Goal: Task Accomplishment & Management: Use online tool/utility

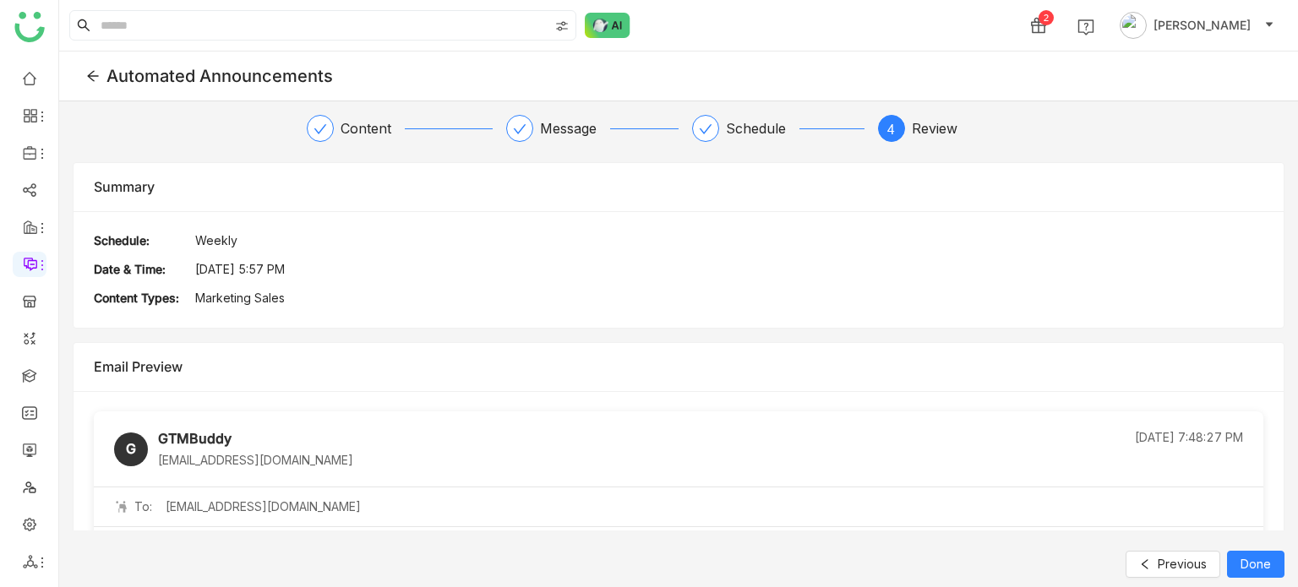
scroll to position [287, 0]
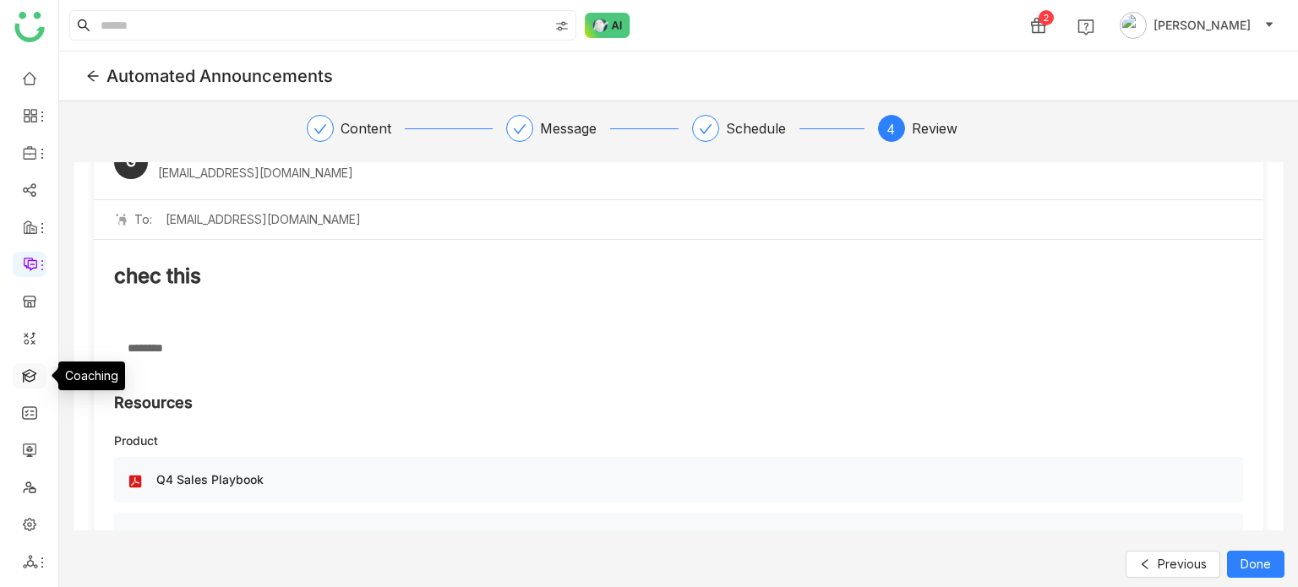
click at [32, 382] on link at bounding box center [29, 375] width 15 height 14
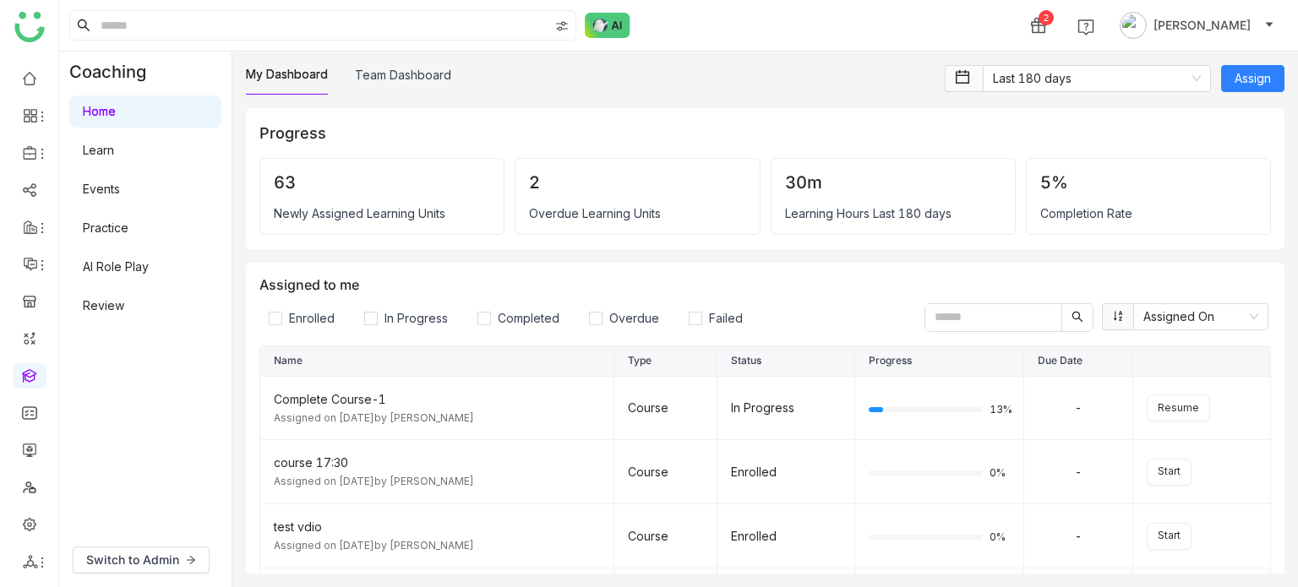
click at [124, 259] on link "AI Role Play" at bounding box center [116, 266] width 66 height 14
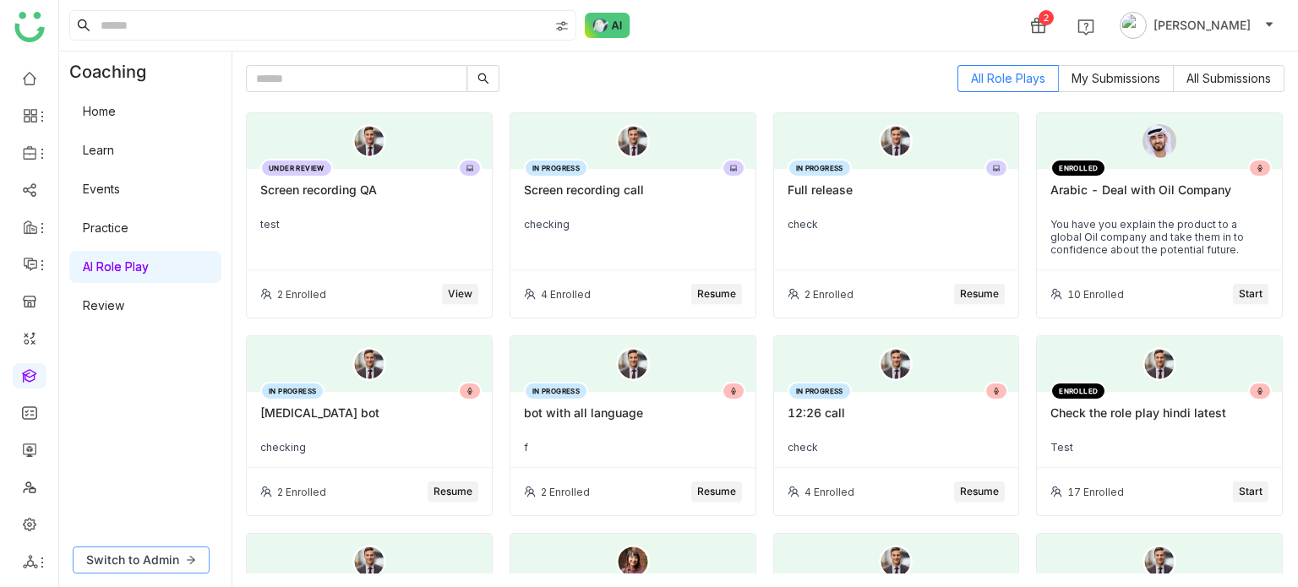
click at [145, 560] on span "Switch to Admin" at bounding box center [132, 560] width 93 height 19
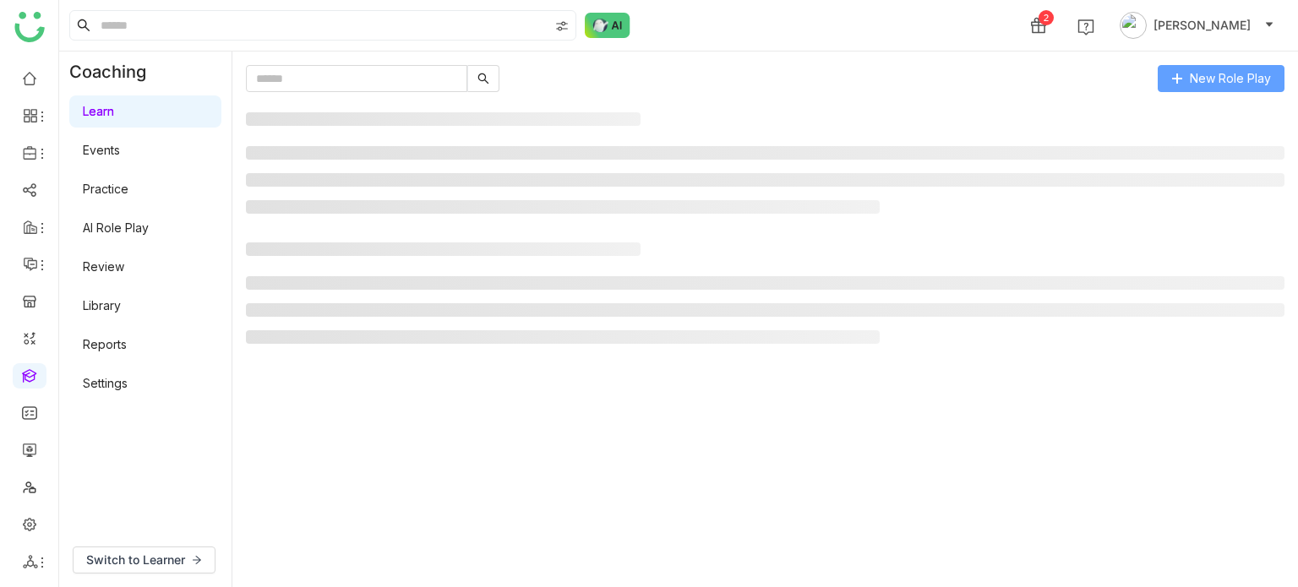
click at [1246, 69] on span "New Role Play" at bounding box center [1230, 78] width 81 height 19
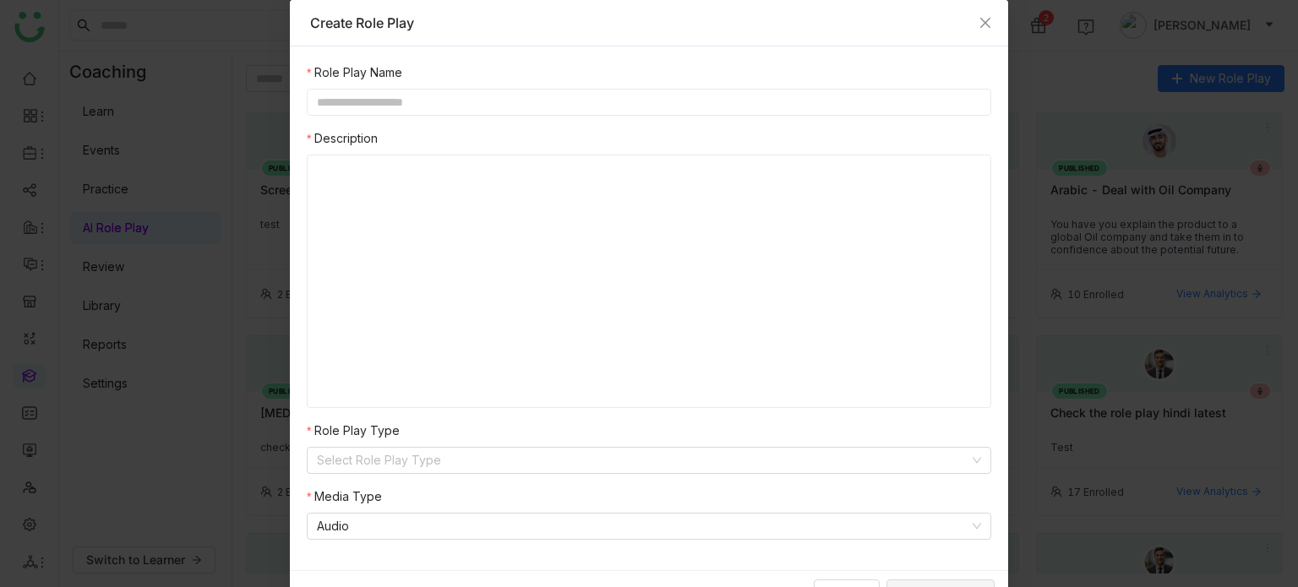
click at [617, 97] on input "text" at bounding box center [649, 102] width 684 height 27
click at [612, 105] on input "text" at bounding box center [649, 102] width 684 height 27
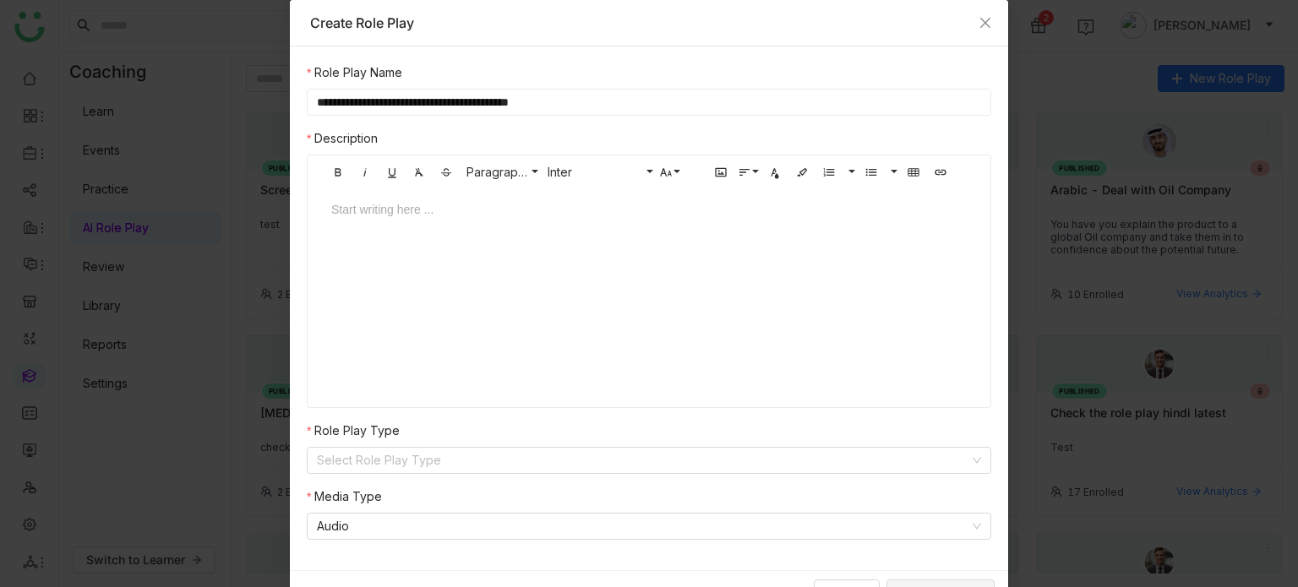
type input "**********"
type input "*"
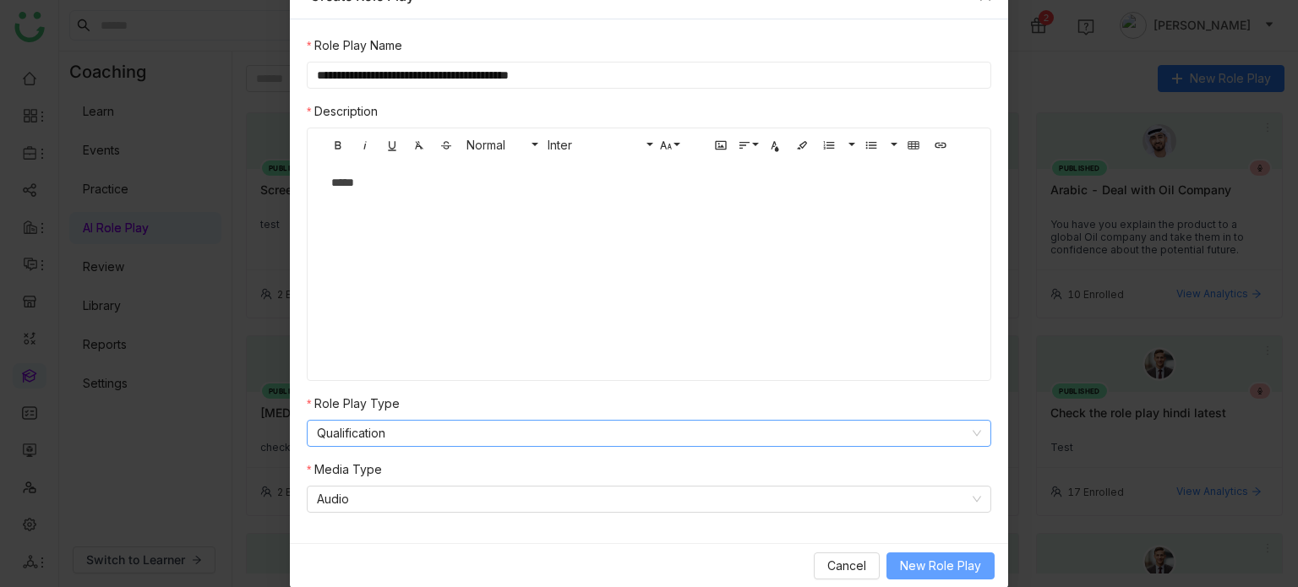
click at [888, 564] on button "New Role Play" at bounding box center [940, 566] width 108 height 27
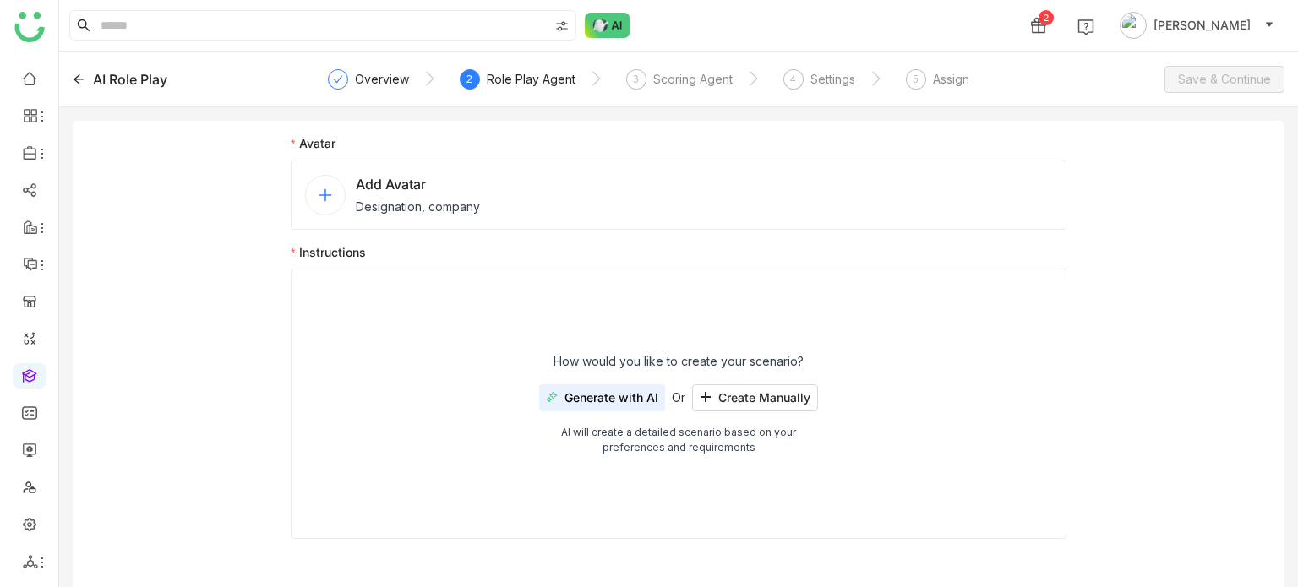
click at [677, 222] on div "Add Avatar Designation, company" at bounding box center [679, 195] width 776 height 70
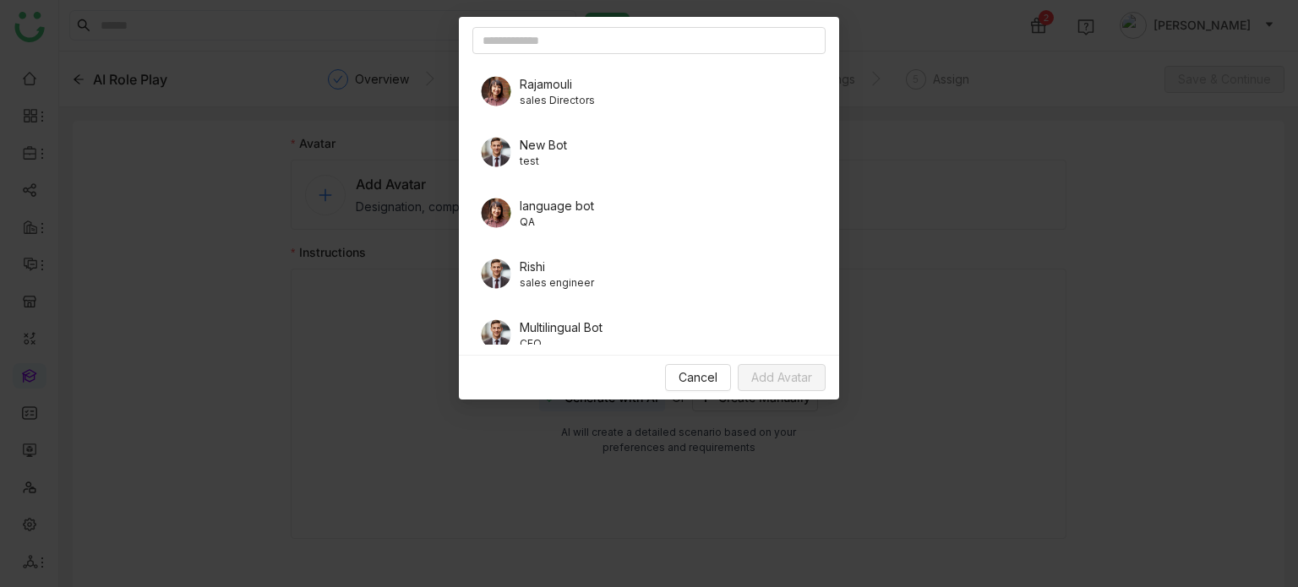
click at [568, 94] on span "sales Directors" at bounding box center [557, 100] width 75 height 15
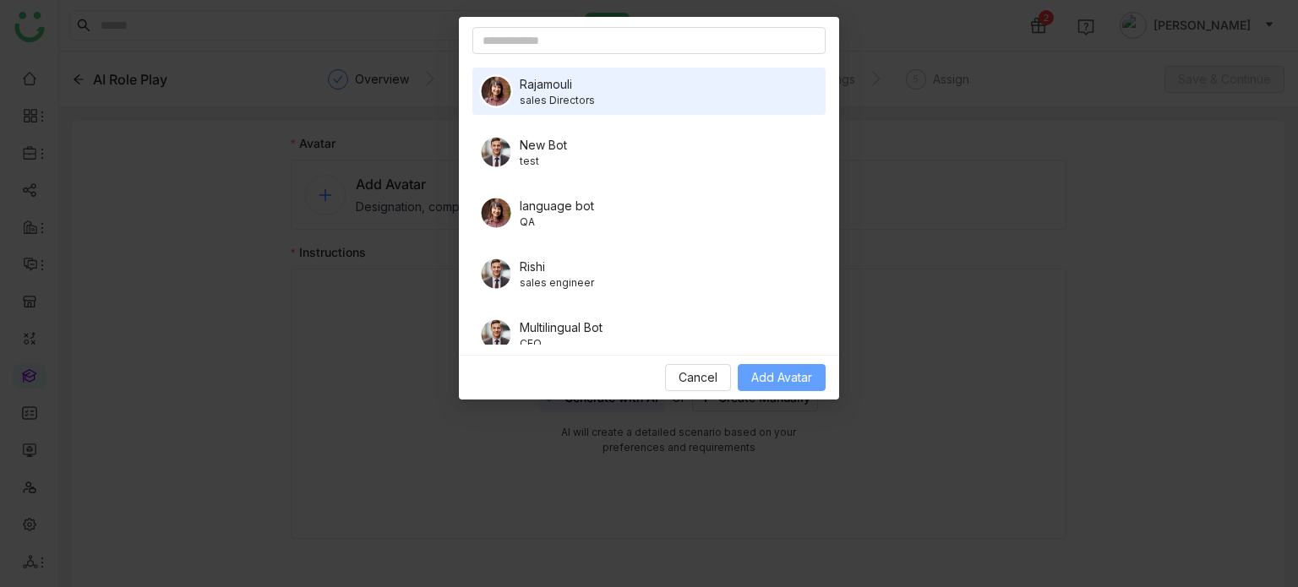
click at [796, 374] on span "Add Avatar" at bounding box center [781, 377] width 61 height 19
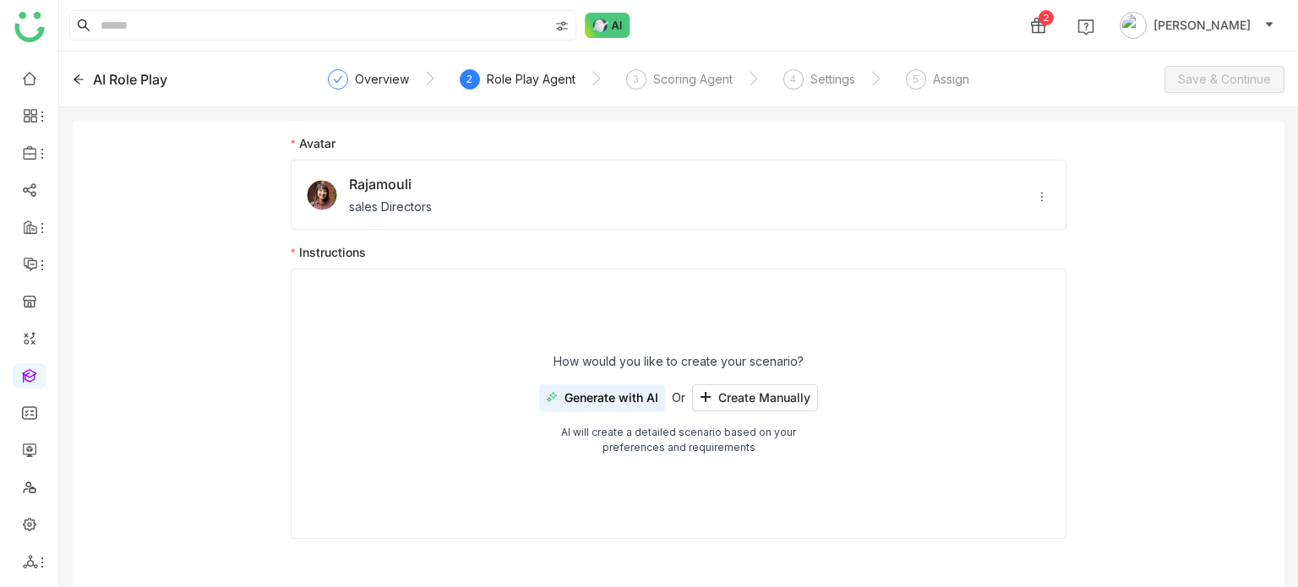
click at [746, 411] on div "How would you like to create your scenario? Generate with AI Or Create Manually…" at bounding box center [679, 404] width 776 height 270
click at [758, 401] on span "Create Manually" at bounding box center [764, 398] width 92 height 14
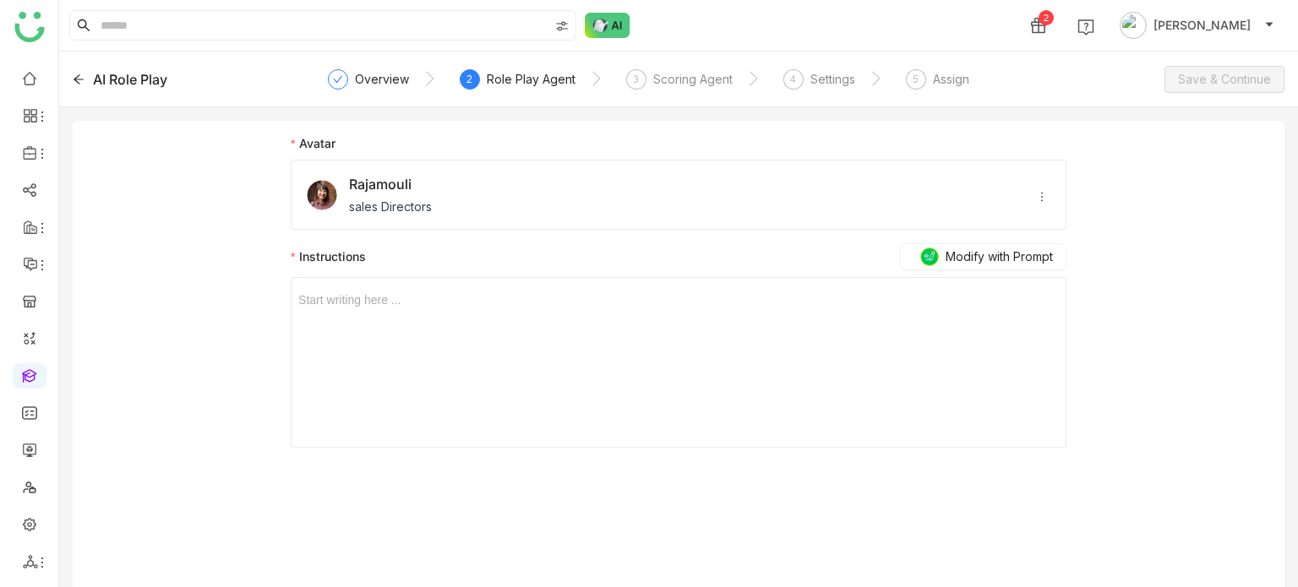
click at [500, 302] on div at bounding box center [678, 300] width 760 height 19
click at [1266, 70] on span "Save & Continue" at bounding box center [1224, 79] width 93 height 19
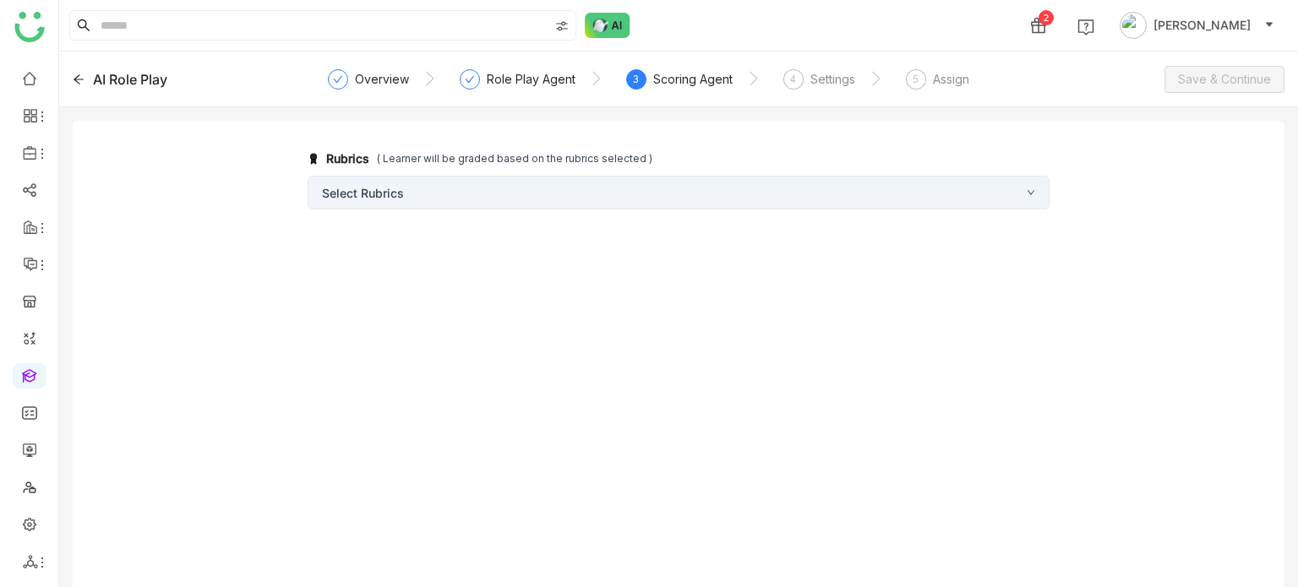
click at [695, 186] on div "Select Rubrics" at bounding box center [679, 193] width 742 height 34
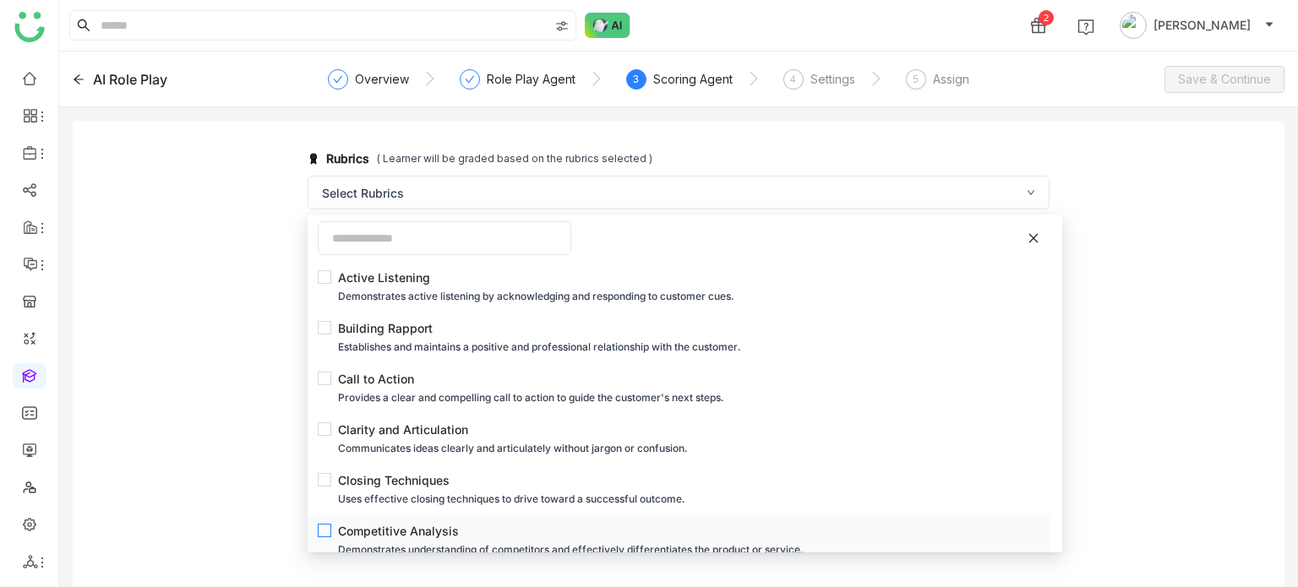
click at [477, 529] on div "Competitive Analysis" at bounding box center [683, 531] width 691 height 19
click at [477, 497] on div "Uses effective closing techniques to drive toward a successful outcome." at bounding box center [683, 499] width 691 height 19
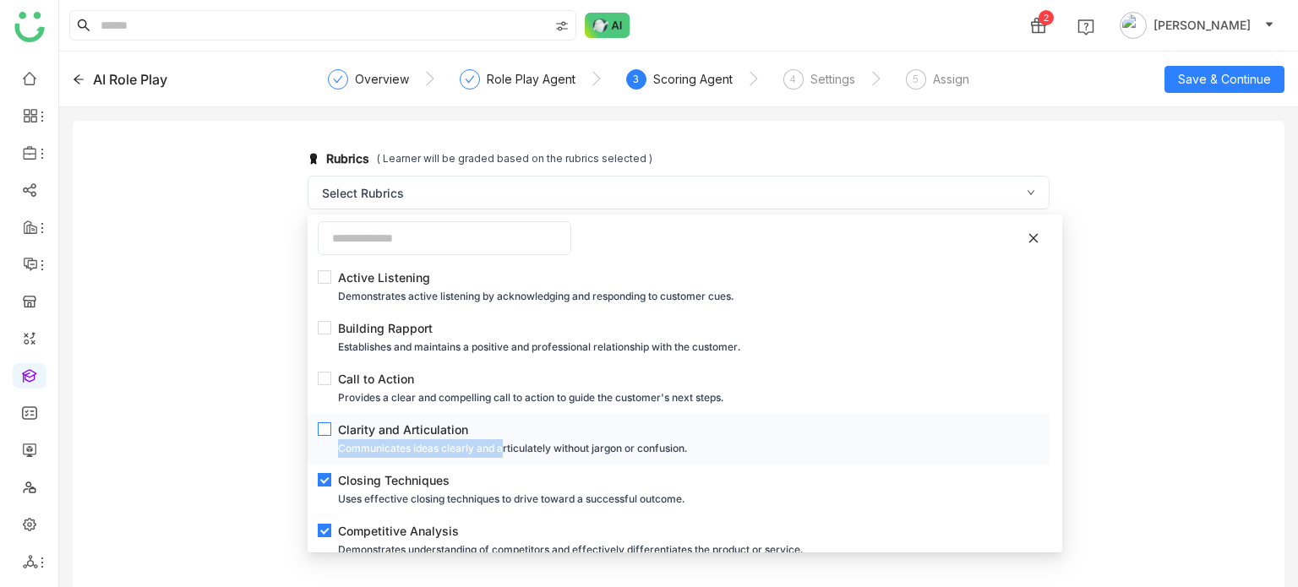
click at [507, 438] on div "Clarity and Articulation Communicates ideas clearly and articulately without ja…" at bounding box center [683, 439] width 691 height 37
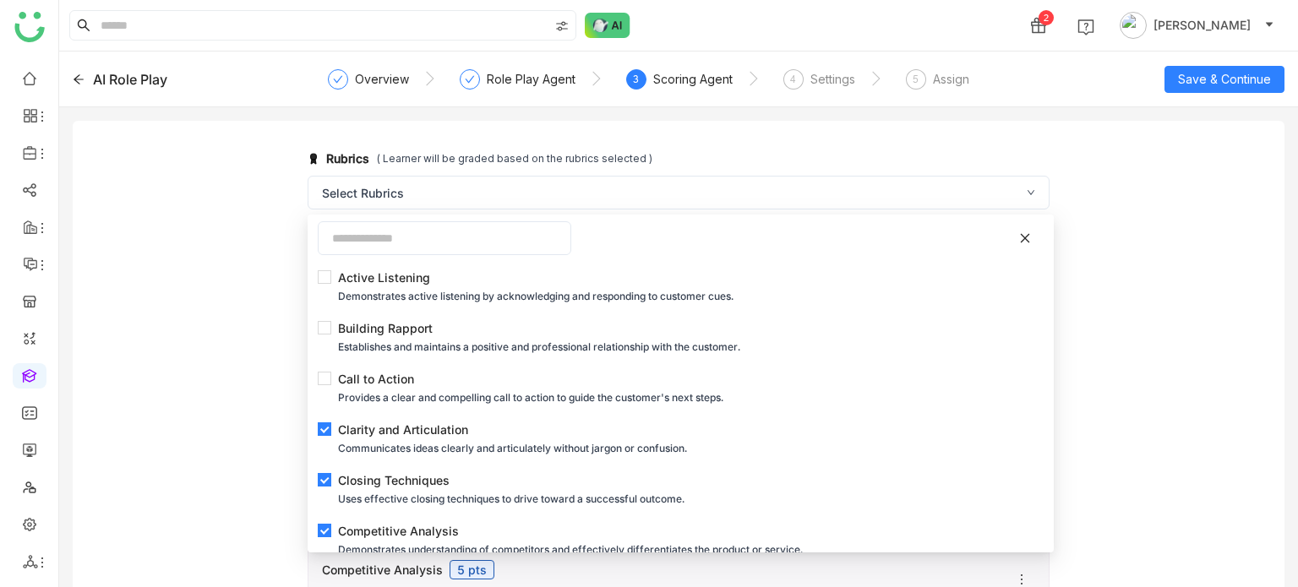
click at [210, 361] on div "Rubrics ( Learner will be graded based on the rubrics selected ) Select Rubrics…" at bounding box center [679, 405] width 1212 height 569
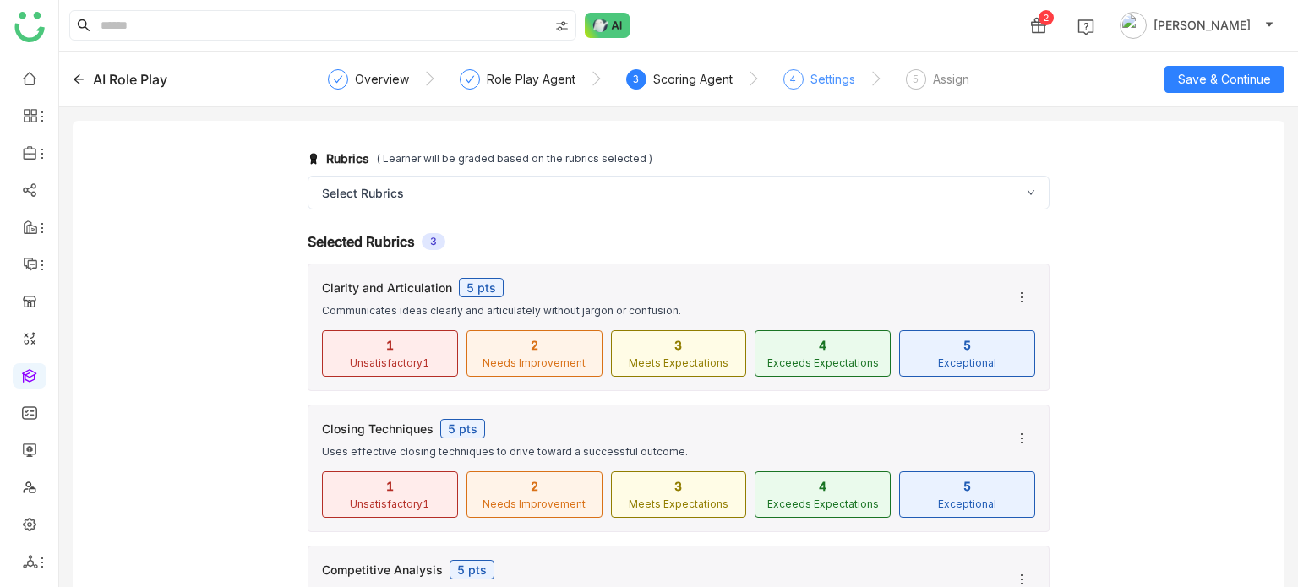
click at [827, 87] on div "Settings" at bounding box center [832, 79] width 45 height 20
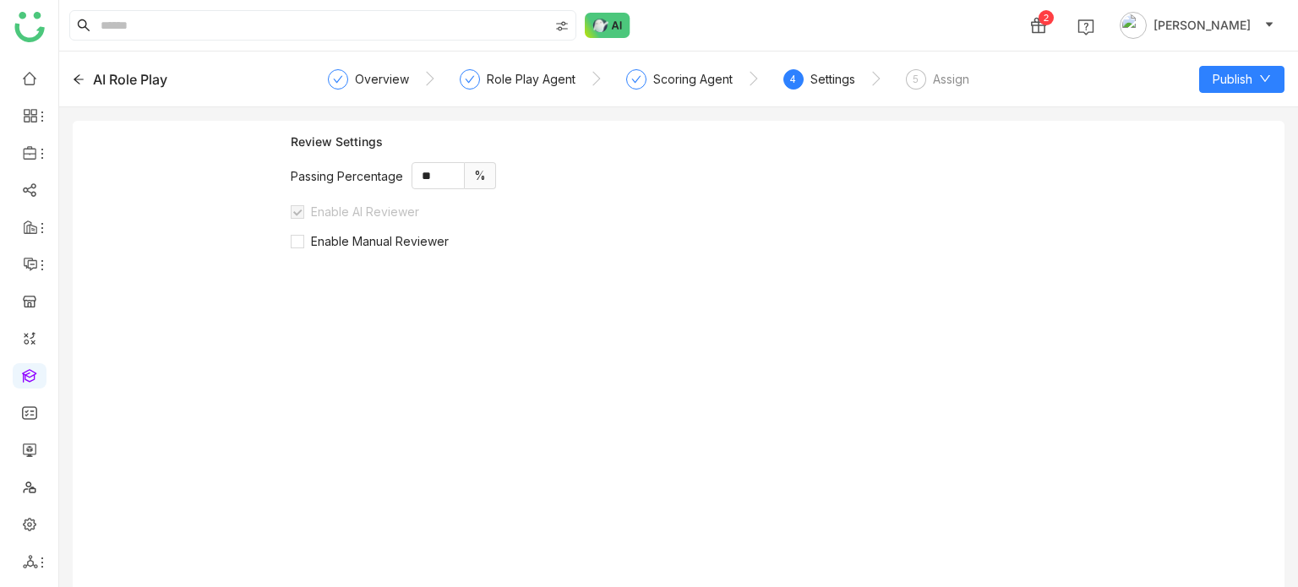
click at [920, 84] on div "5" at bounding box center [916, 79] width 20 height 20
click at [1268, 80] on icon at bounding box center [1265, 79] width 12 height 12
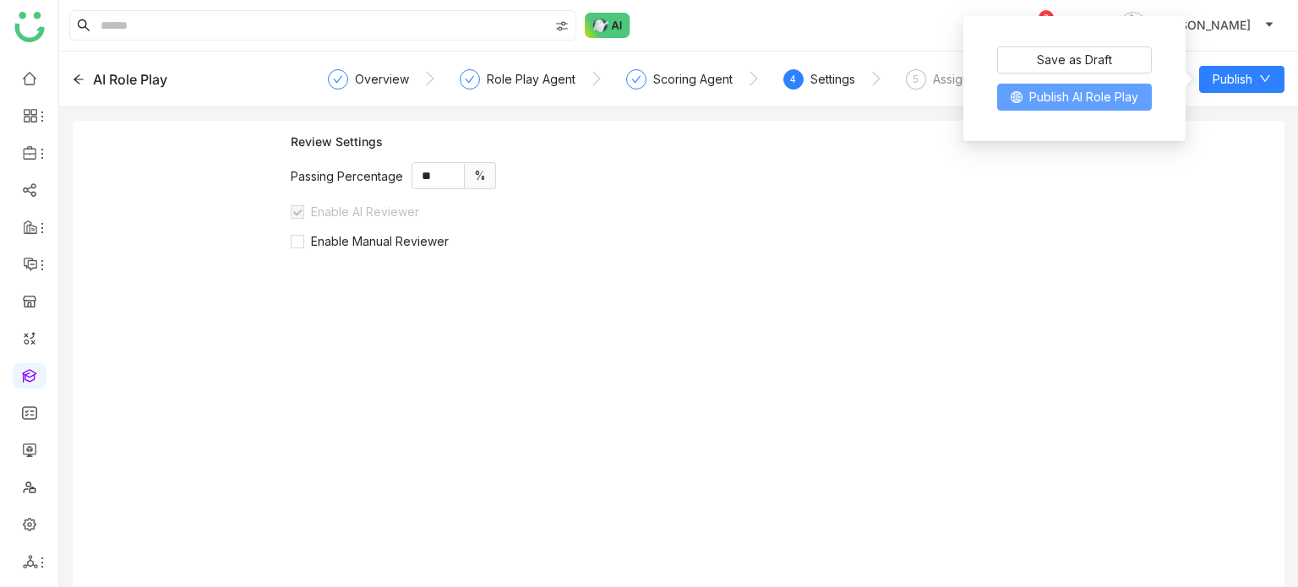
click at [1107, 87] on button "Publish AI Role Play" at bounding box center [1074, 97] width 155 height 27
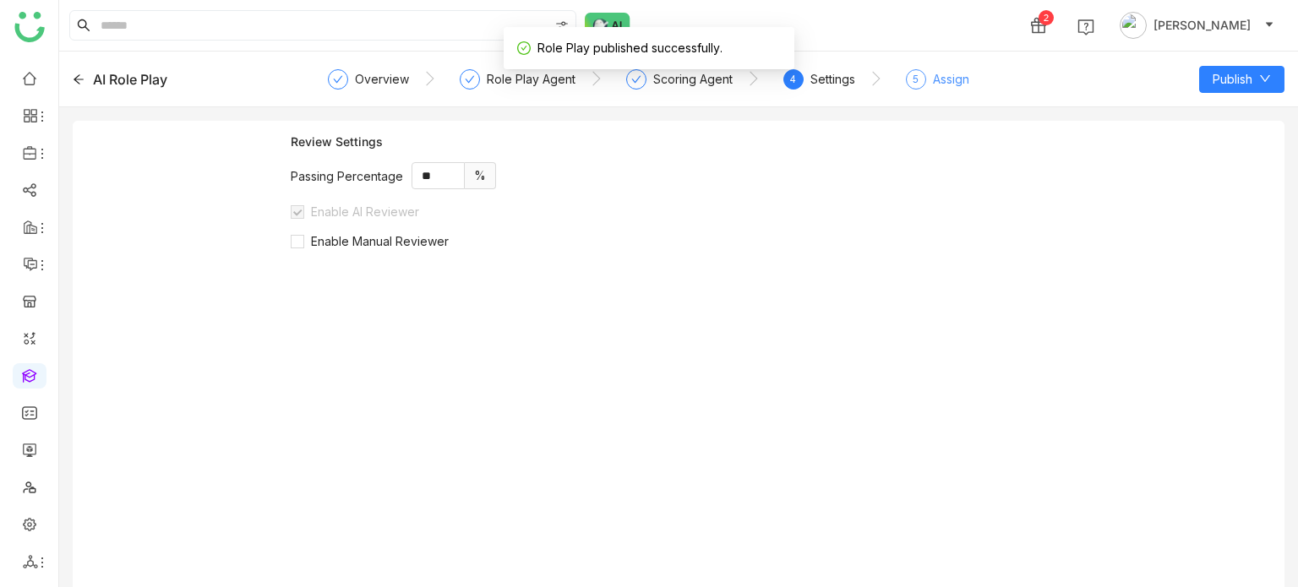
click at [918, 84] on div "5" at bounding box center [916, 79] width 20 height 20
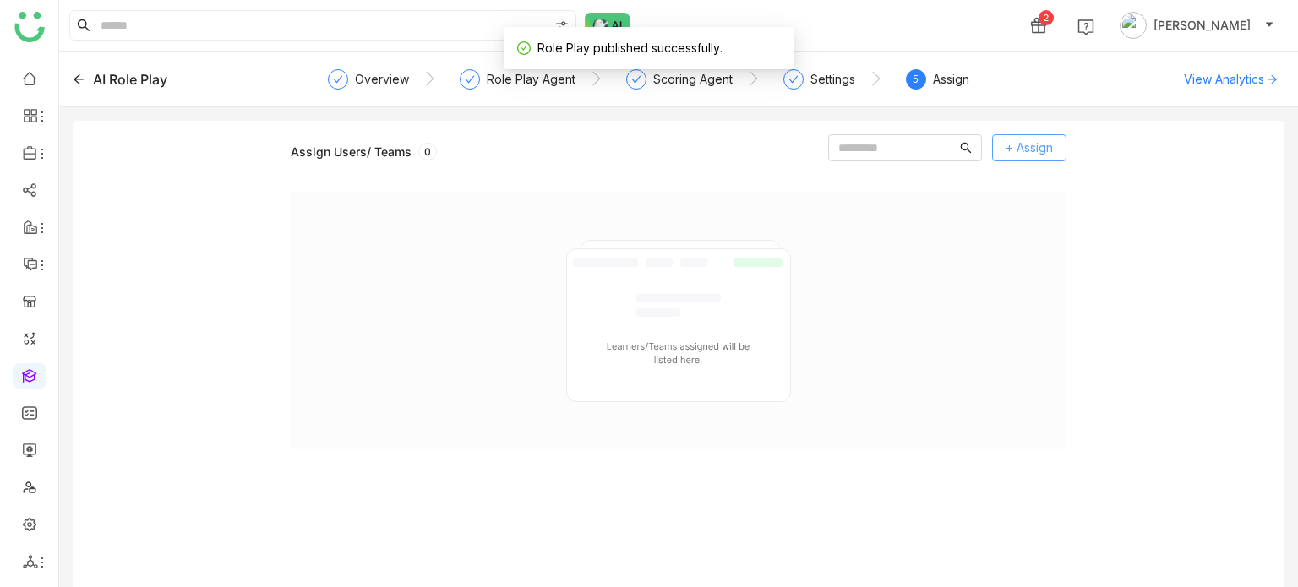
click at [1029, 141] on span "+ Assign" at bounding box center [1028, 148] width 47 height 19
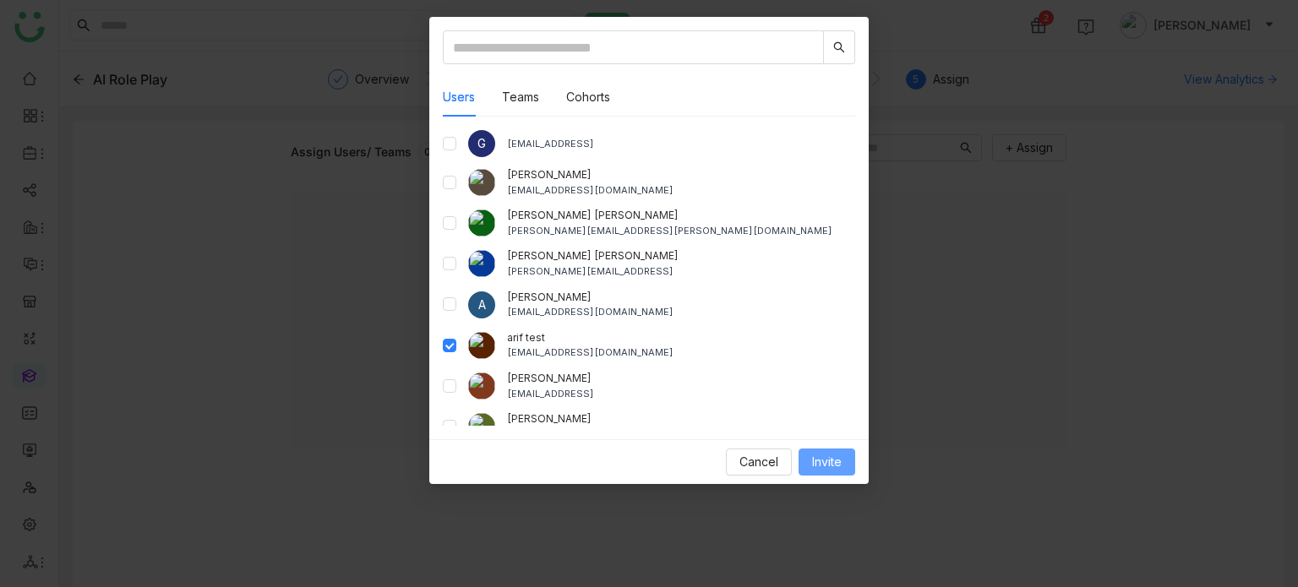
click at [828, 462] on span "Invite" at bounding box center [827, 462] width 30 height 19
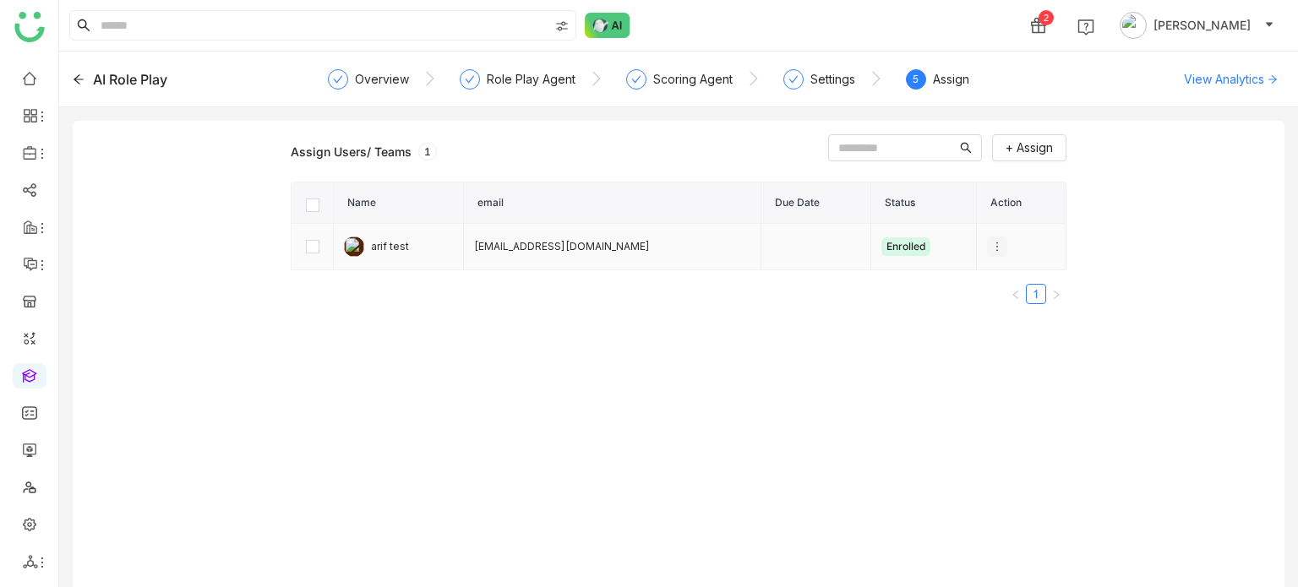
click at [991, 246] on icon at bounding box center [997, 247] width 12 height 12
click at [989, 276] on icon at bounding box center [992, 277] width 12 height 12
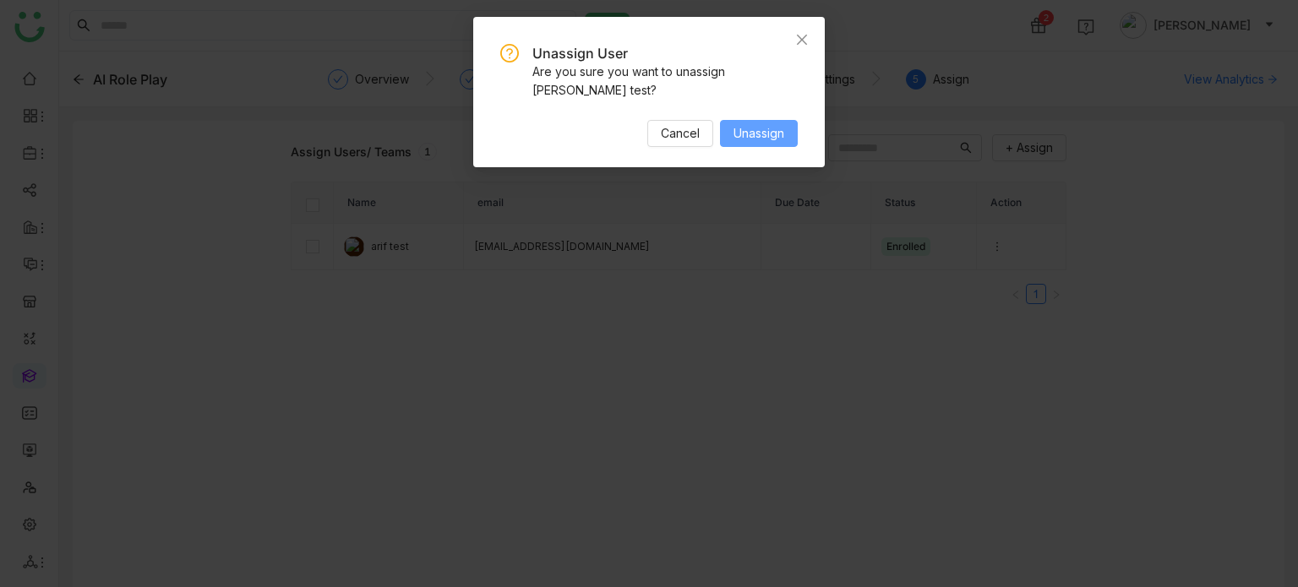
click at [775, 124] on span "Unassign" at bounding box center [758, 133] width 51 height 19
